Goal: Task Accomplishment & Management: Manage account settings

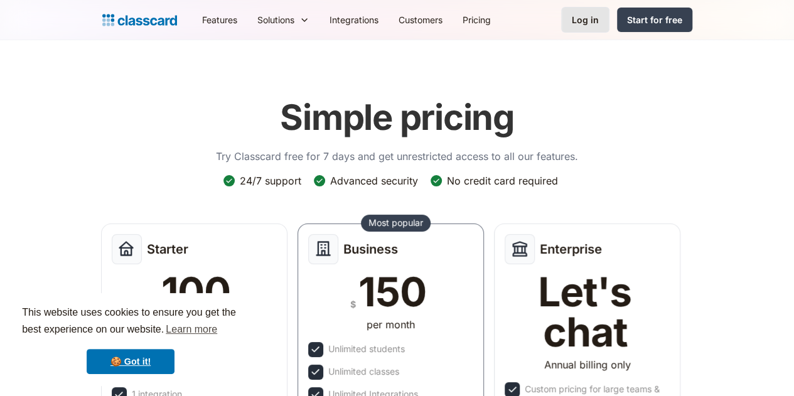
click at [609, 17] on link "Log in" at bounding box center [585, 20] width 48 height 26
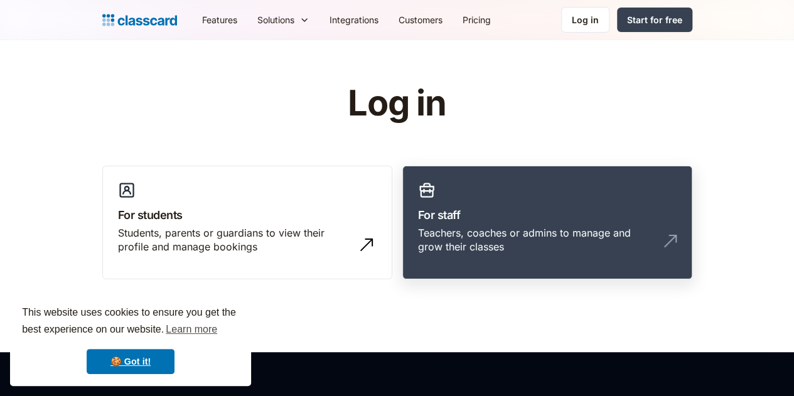
click at [489, 238] on div "Teachers, coaches or admins to manage and grow their classes" at bounding box center [534, 240] width 233 height 28
